Goal: Task Accomplishment & Management: Complete application form

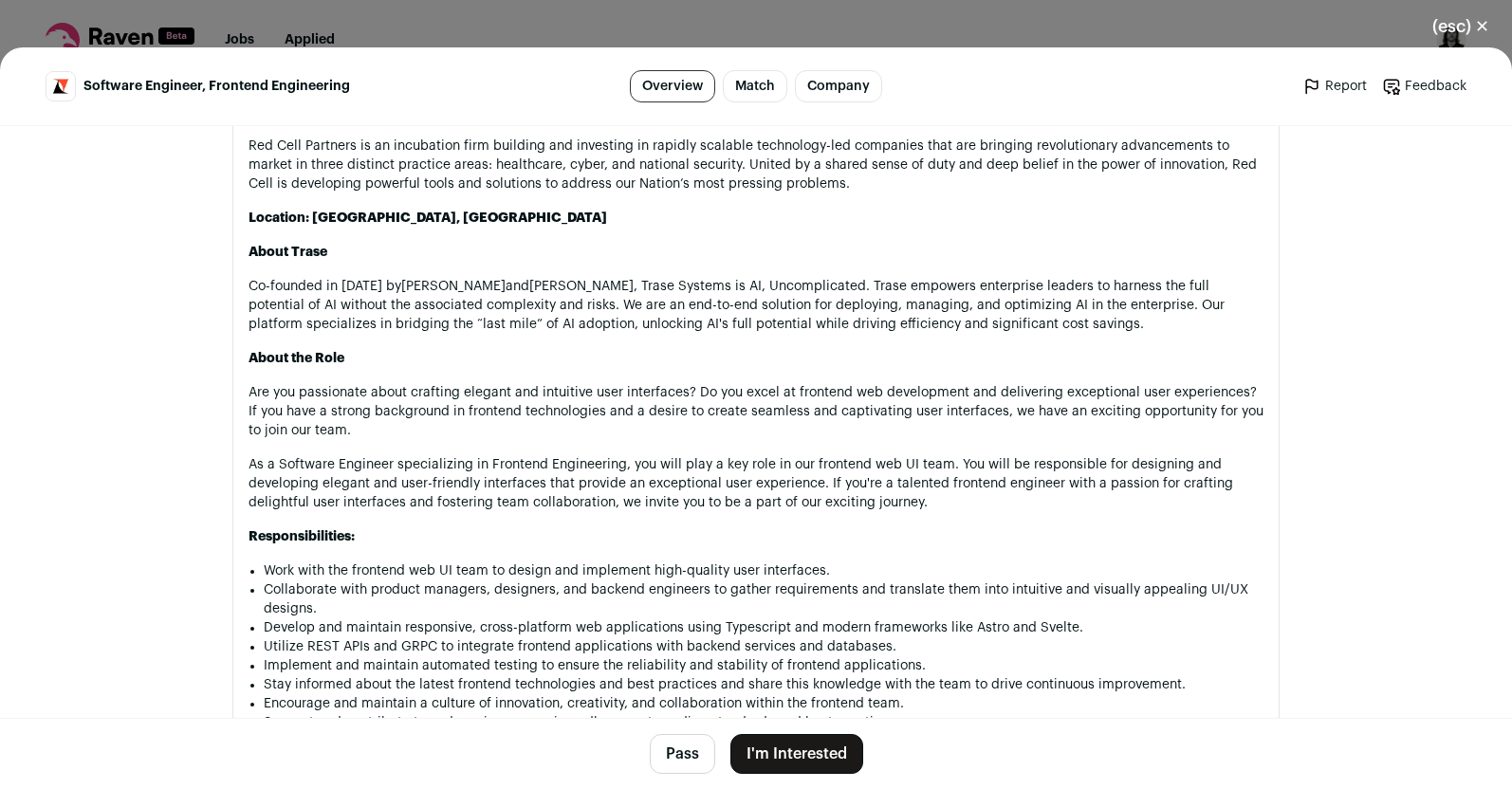
scroll to position [961, 0]
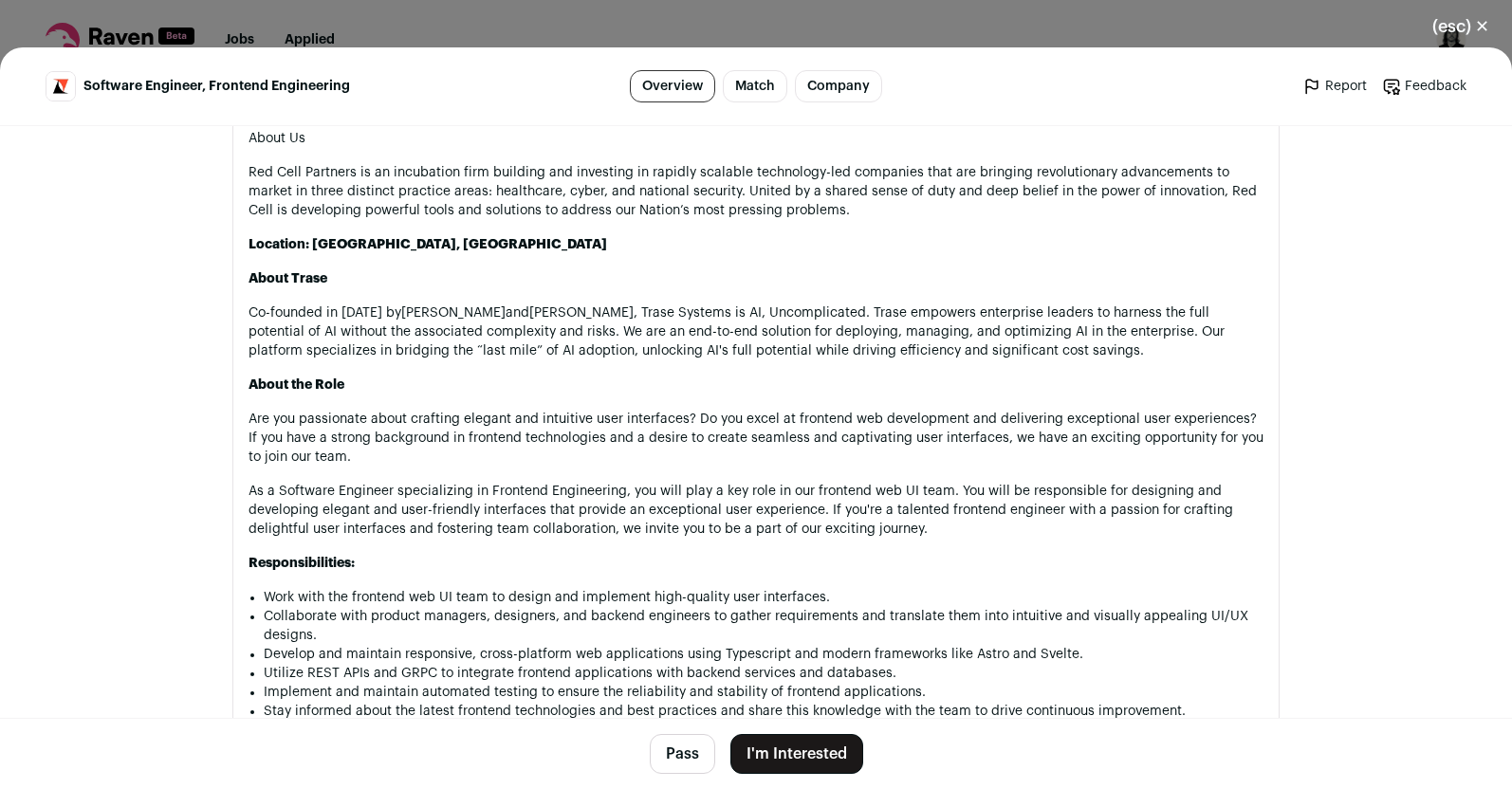
click at [1482, 21] on button "(esc) ✕" at bounding box center [1461, 27] width 102 height 41
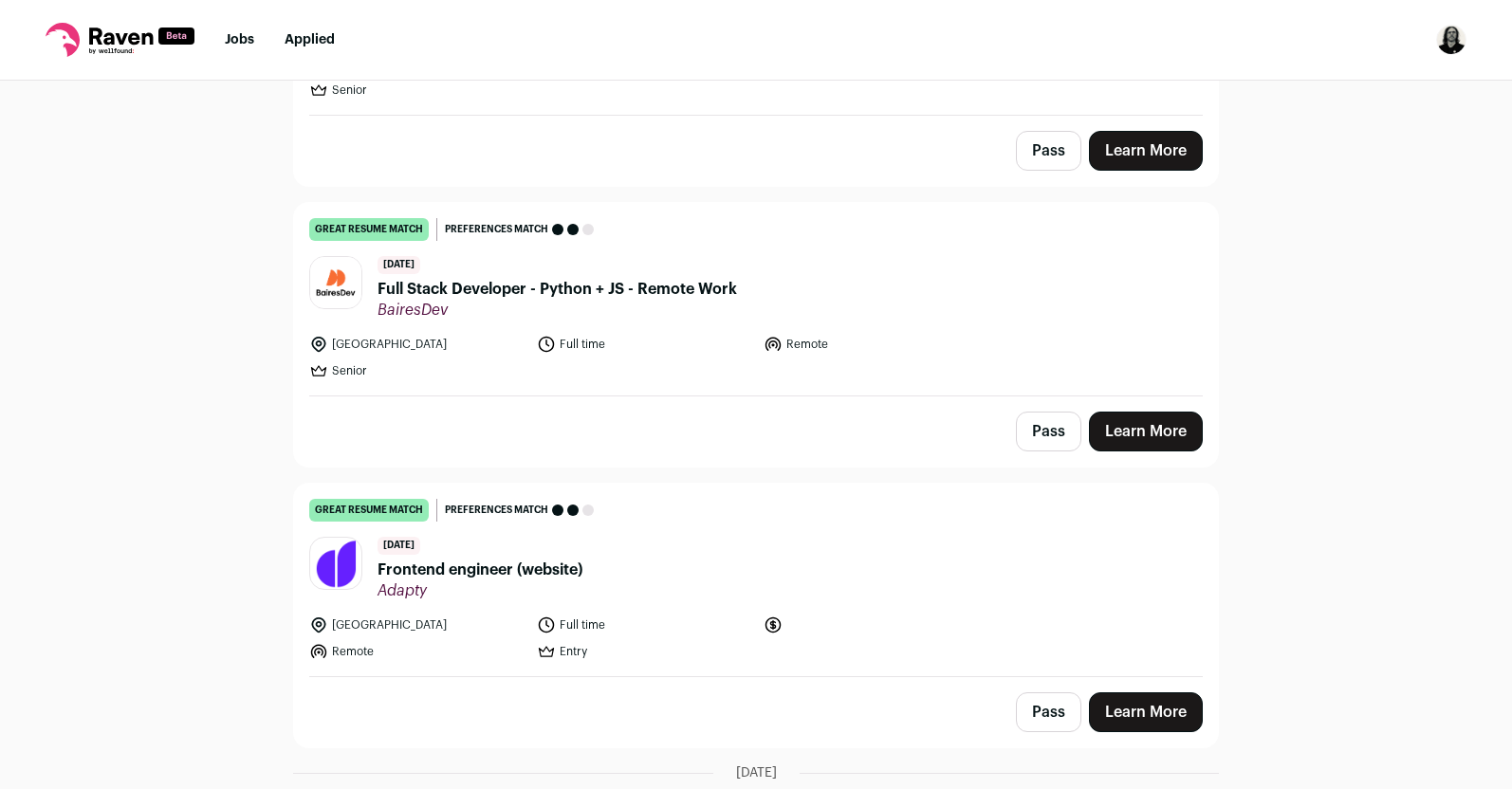
scroll to position [644, 0]
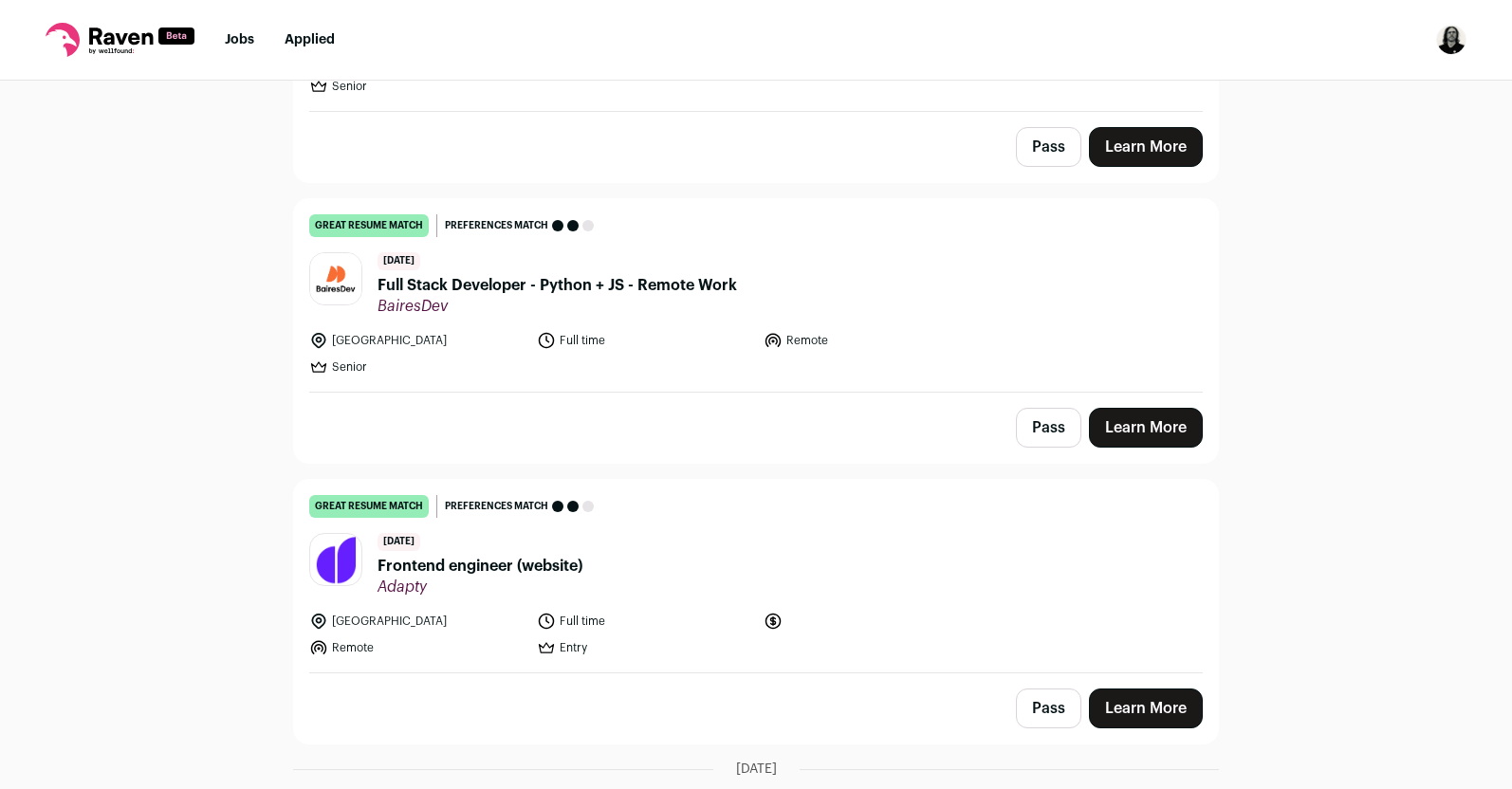
click at [479, 557] on span "Frontend engineer (website)" at bounding box center [479, 566] width 205 height 23
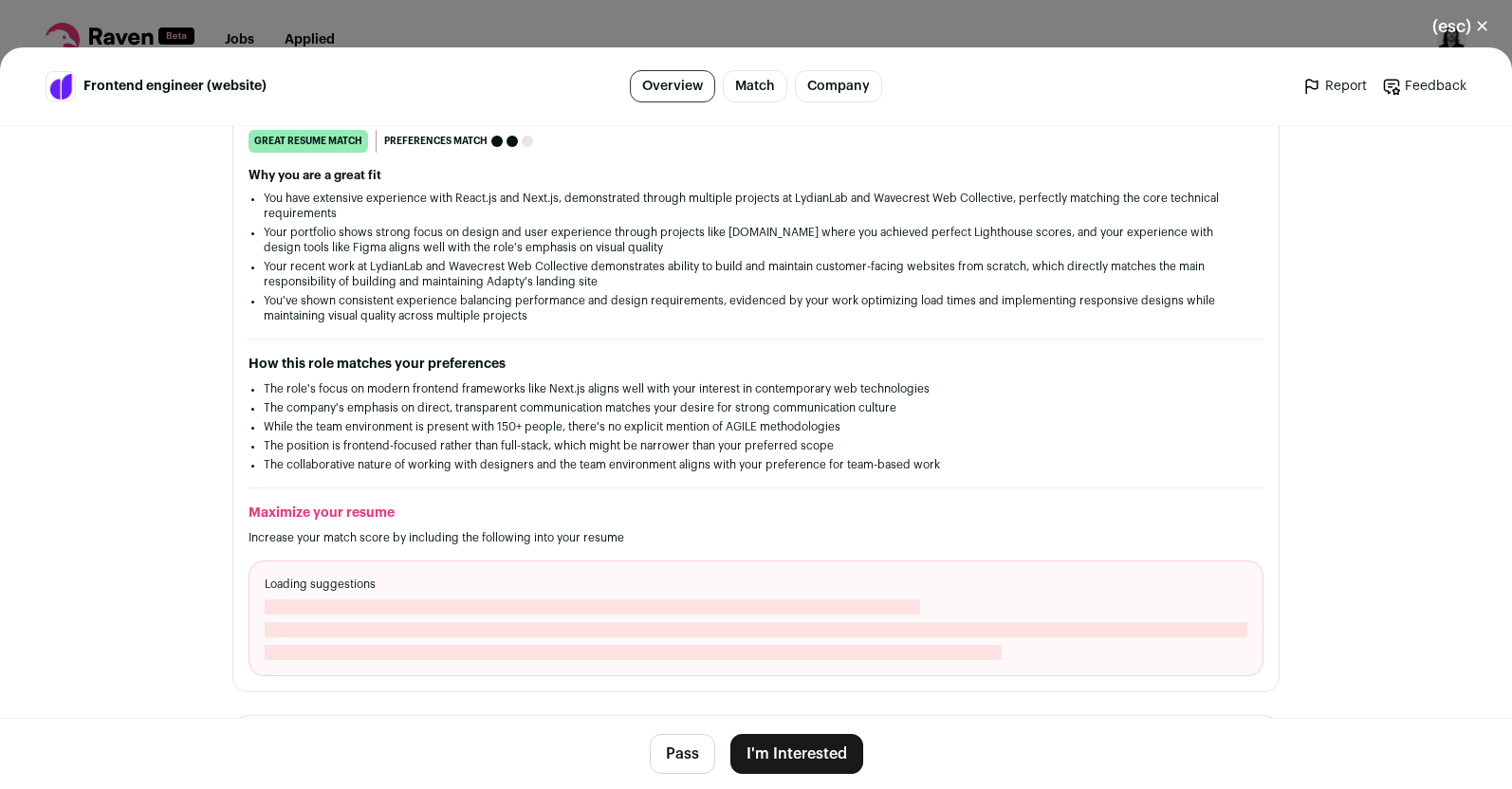
scroll to position [321, 0]
click at [757, 750] on button "I'm Interested" at bounding box center [796, 754] width 133 height 39
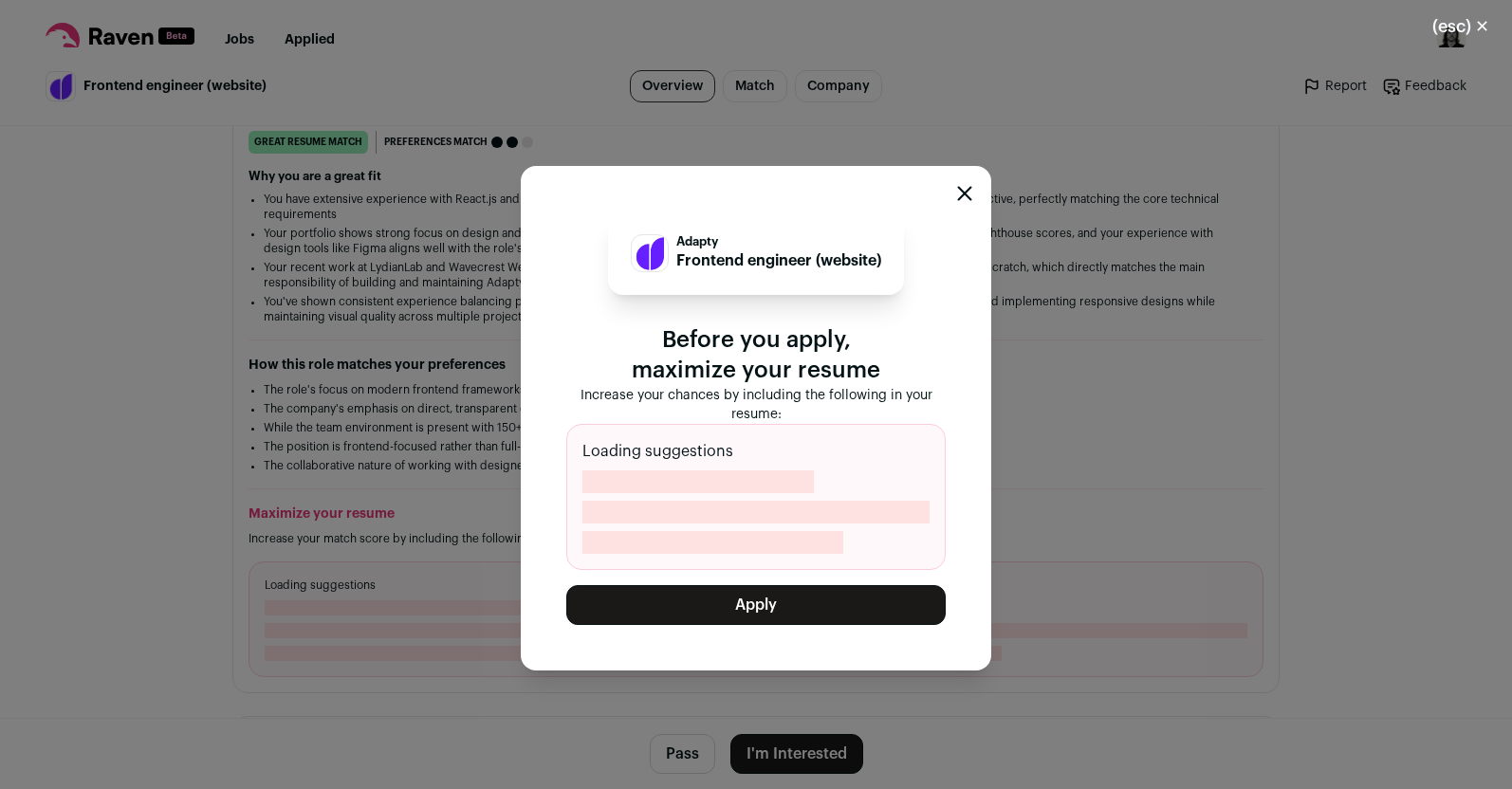
click at [776, 604] on button "Apply" at bounding box center [755, 604] width 379 height 39
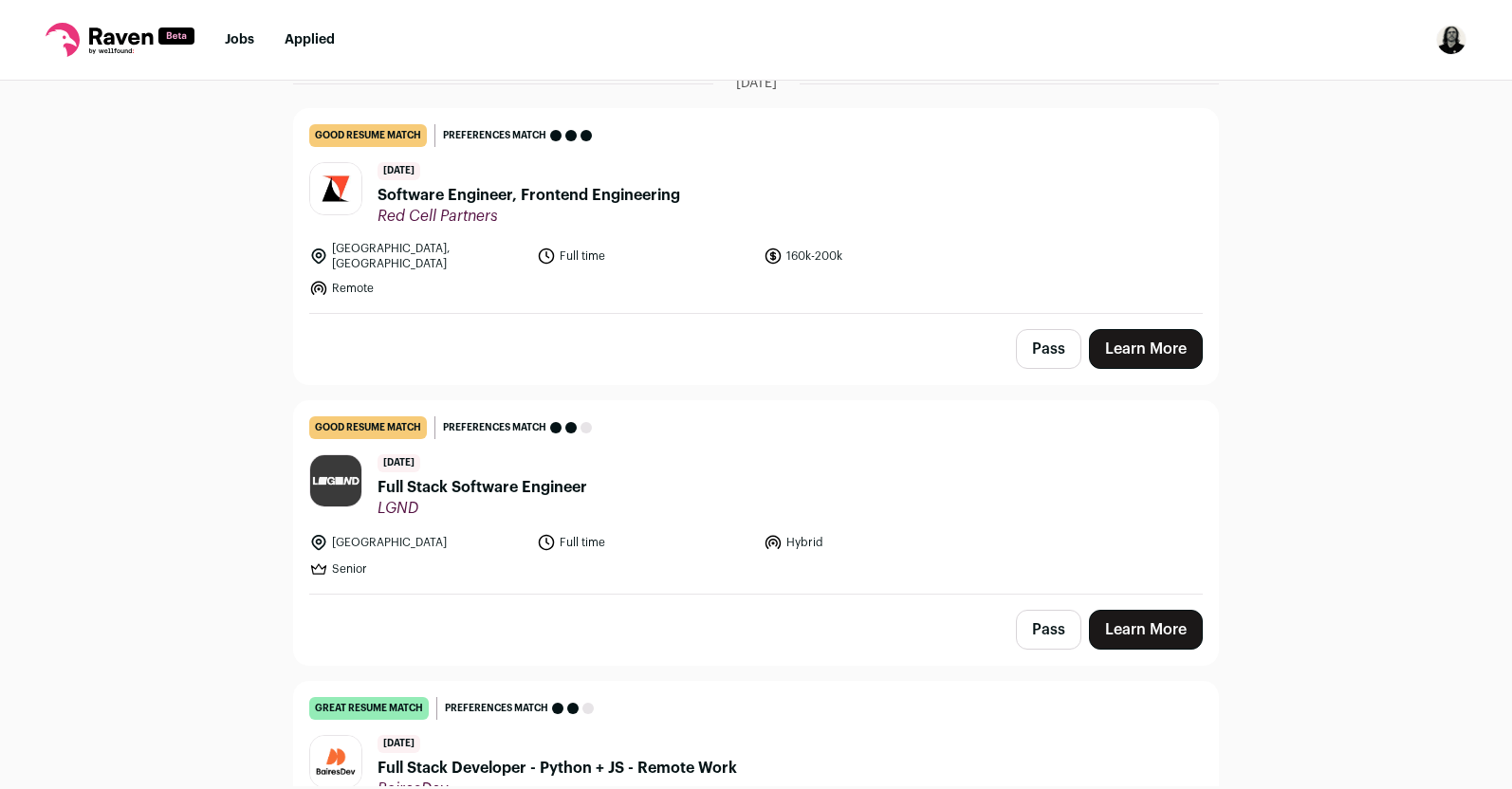
scroll to position [344, 0]
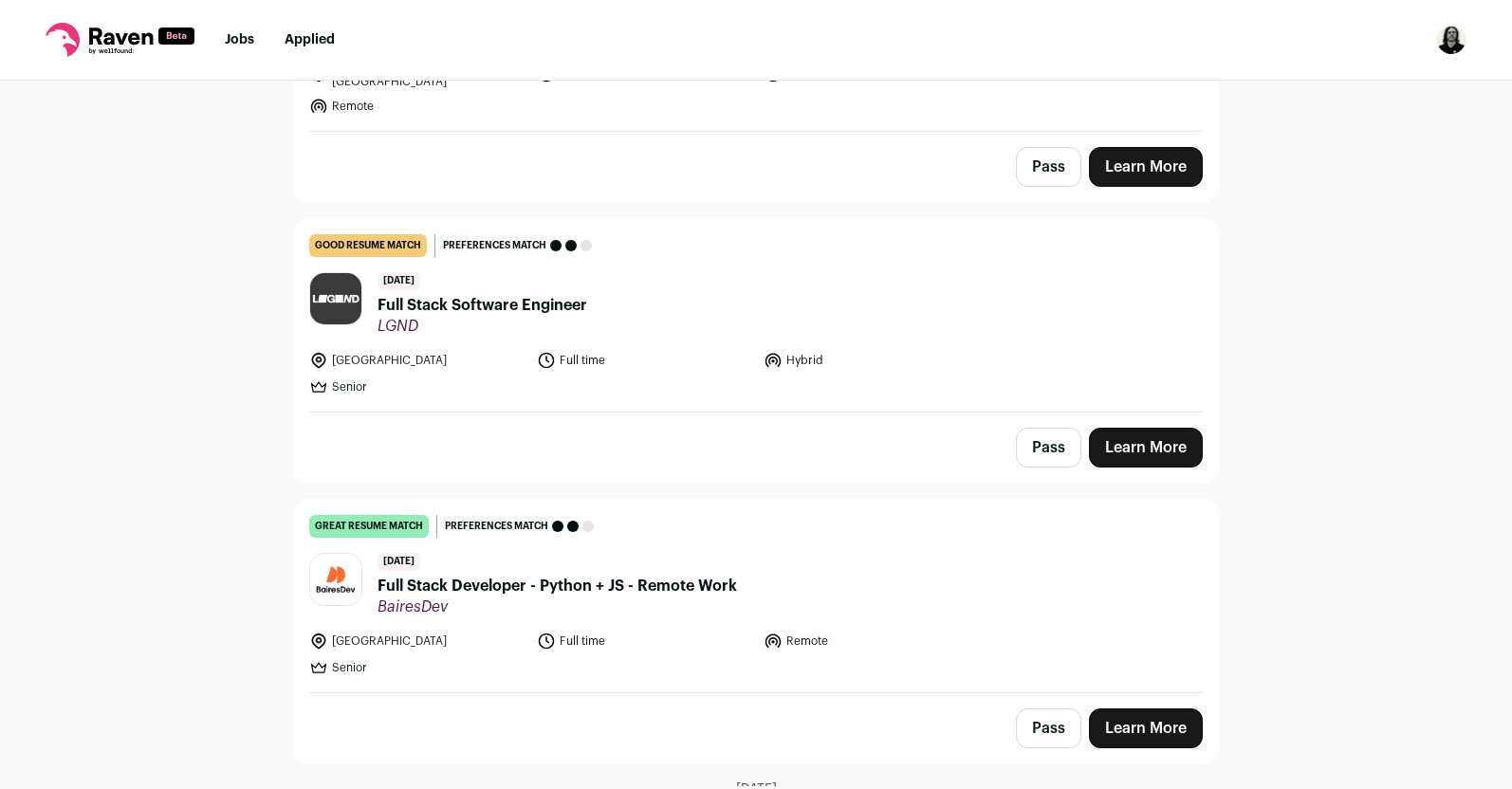
click at [635, 575] on span "Full Stack Developer - Python + JS - Remote Work" at bounding box center [556, 585] width 359 height 23
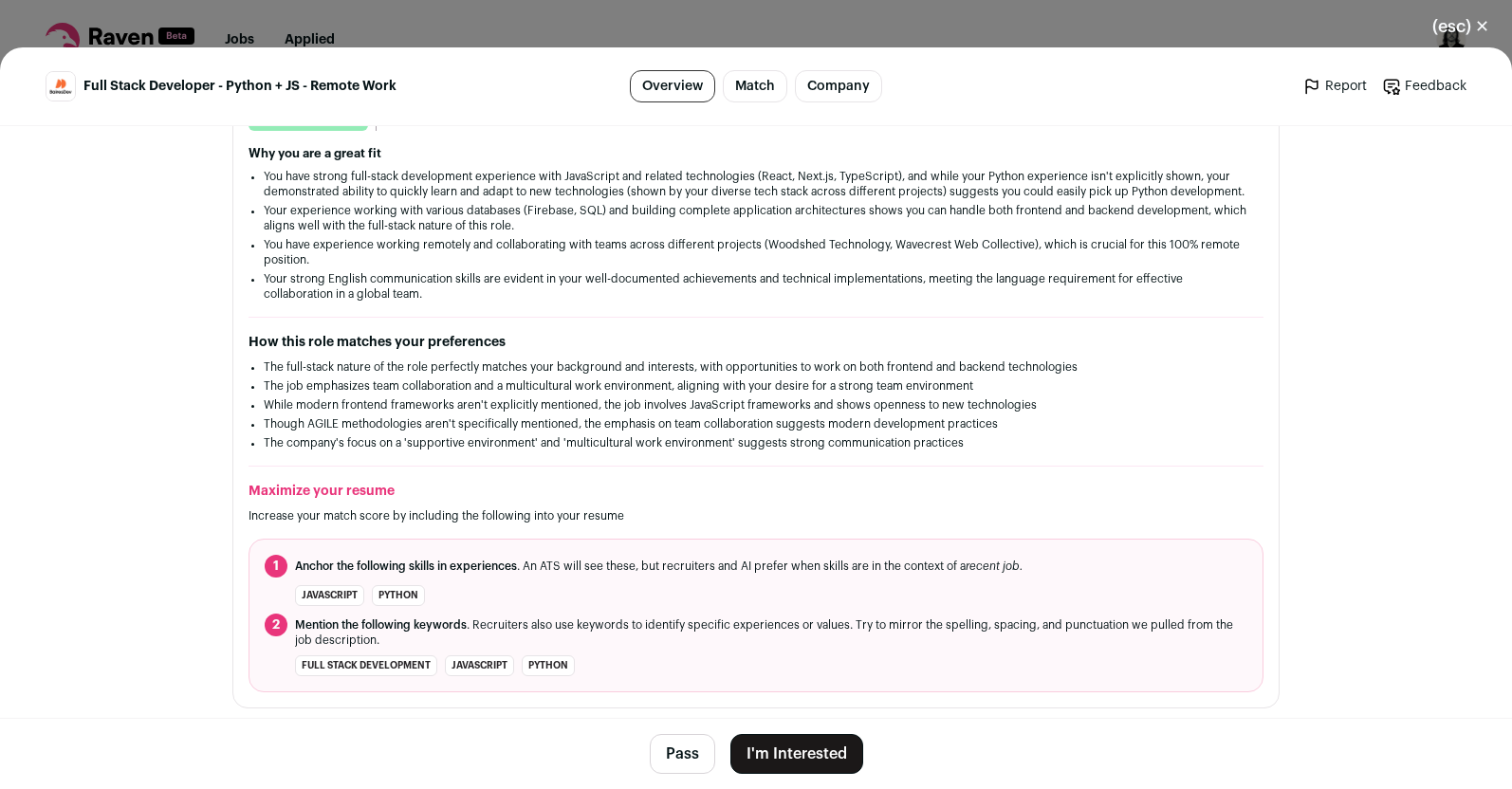
scroll to position [389, 0]
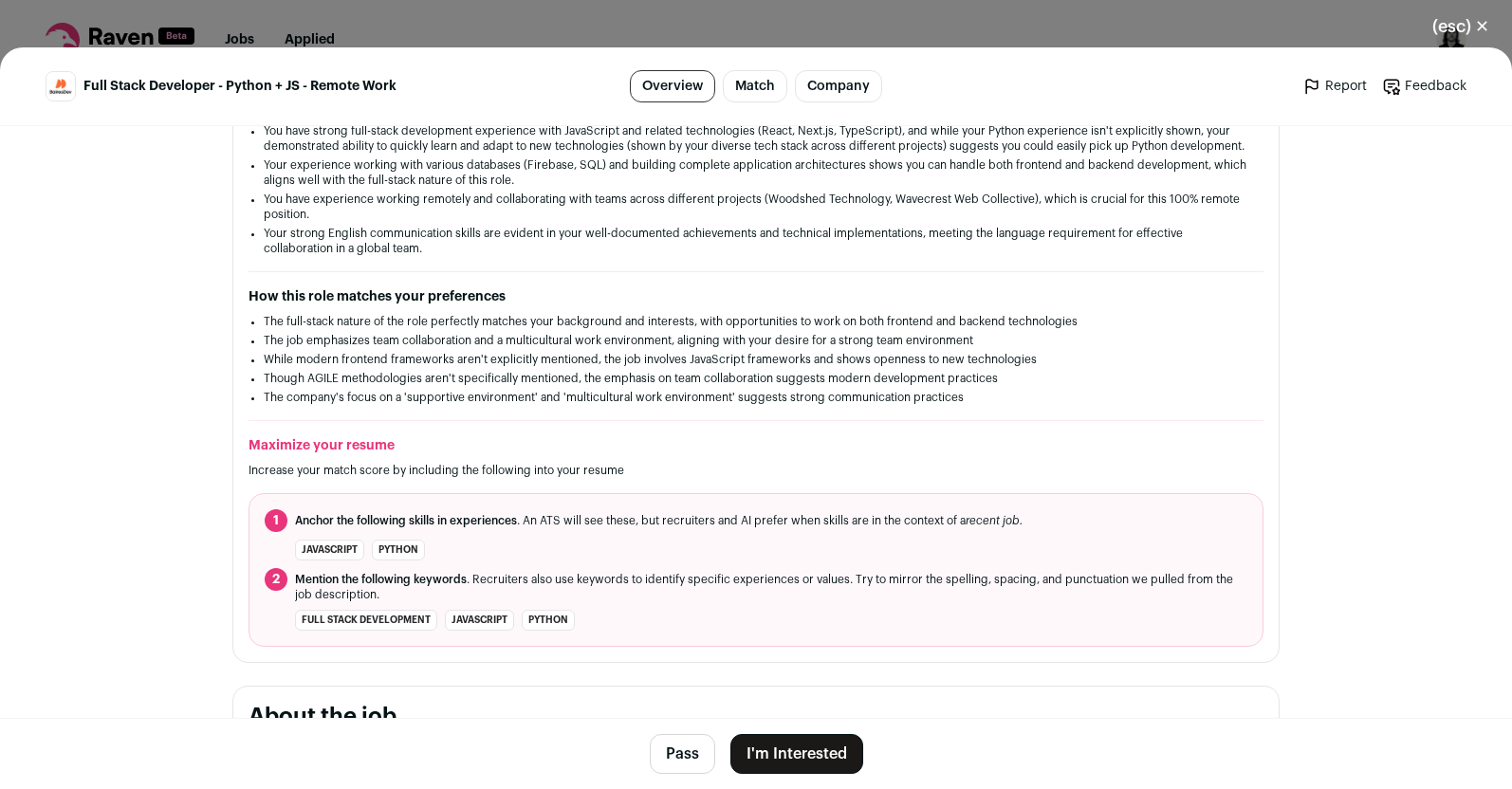
click at [781, 745] on button "I'm Interested" at bounding box center [796, 754] width 133 height 39
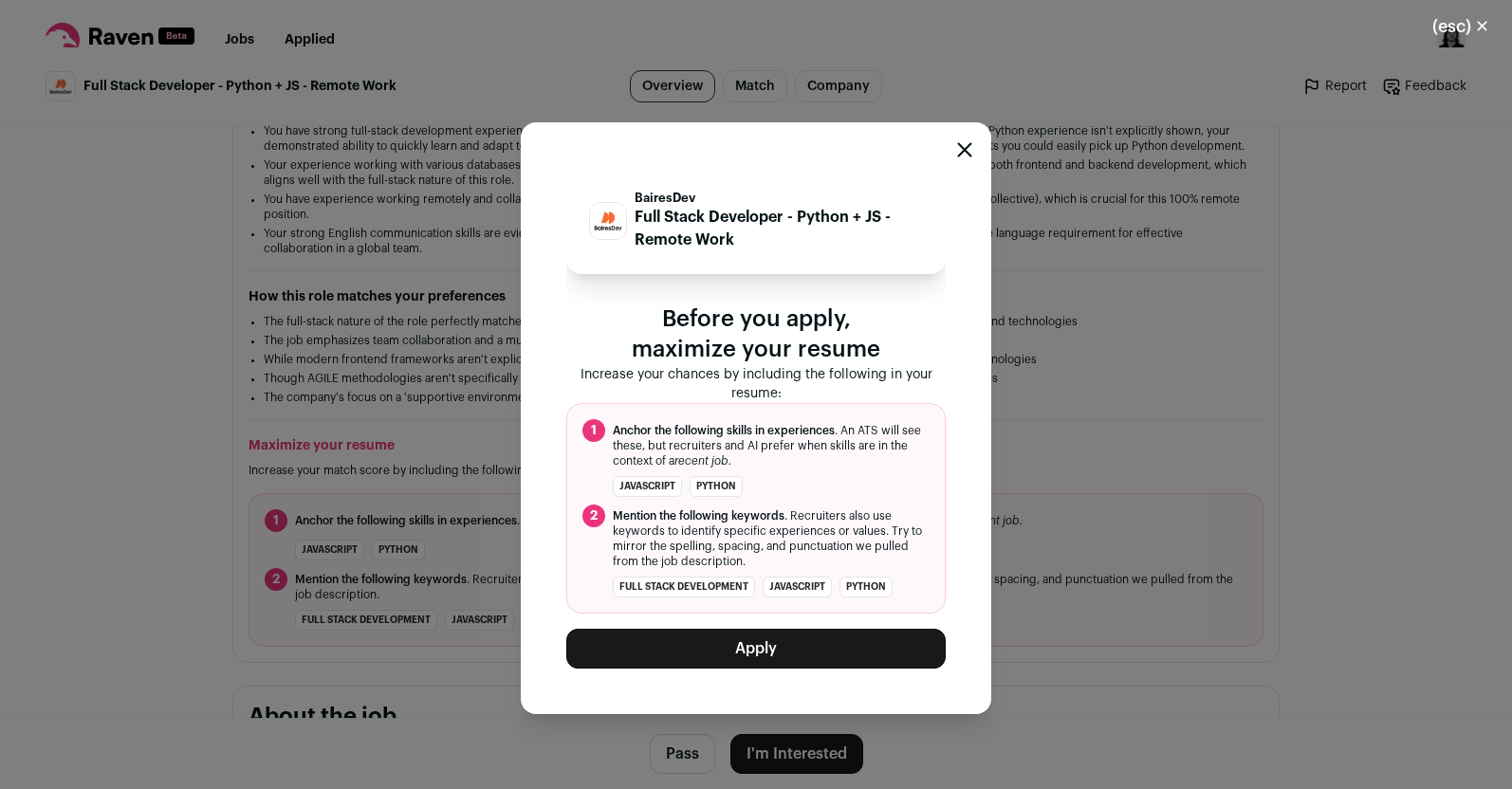
click at [746, 647] on button "Apply" at bounding box center [755, 648] width 379 height 39
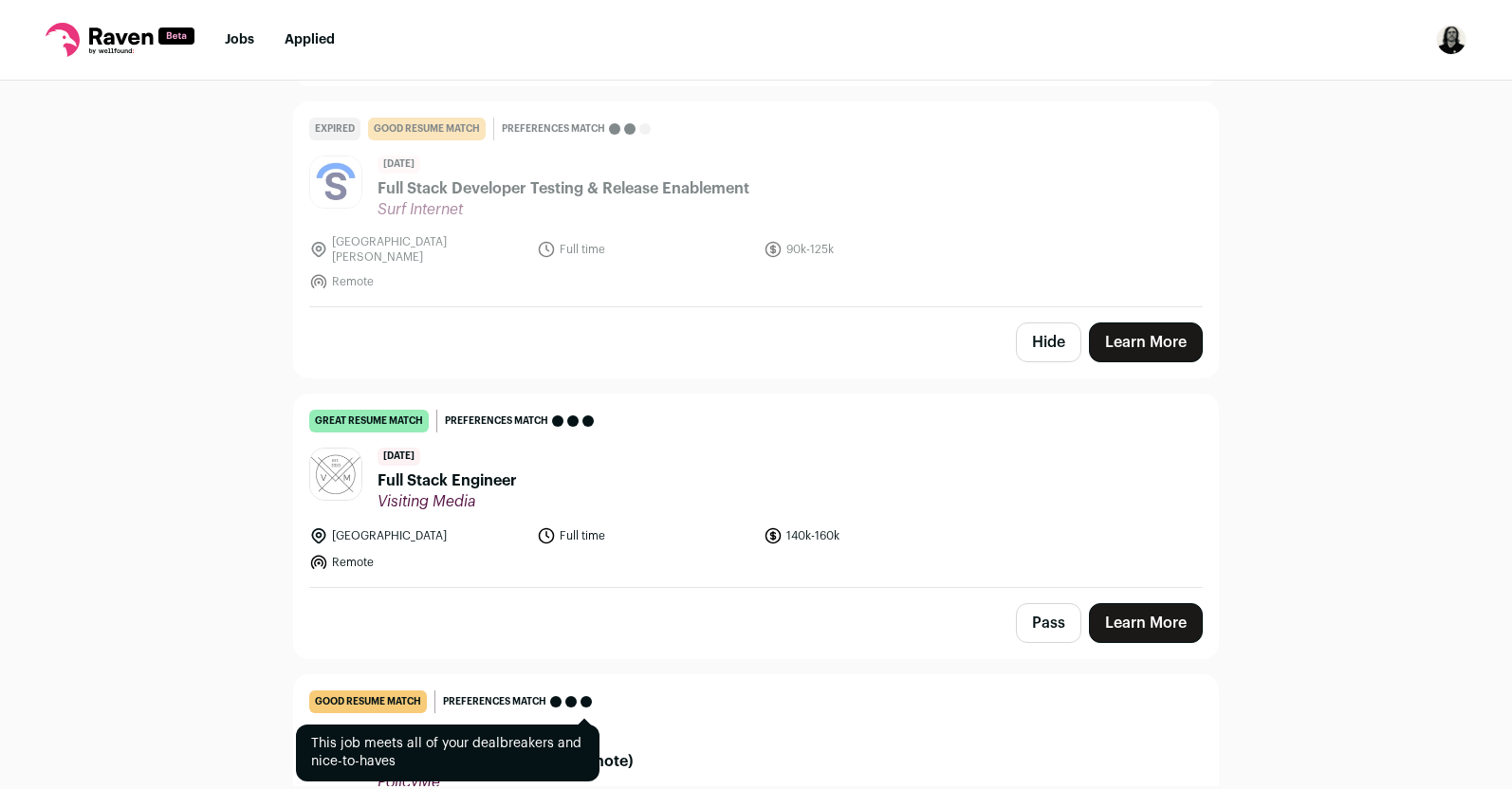
scroll to position [1282, 0]
